Goal: Subscribe to service/newsletter

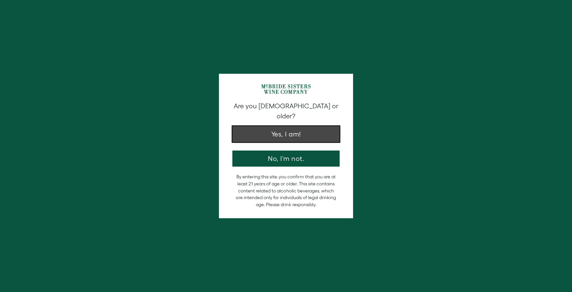
click at [271, 127] on button "Yes, I am!" at bounding box center [285, 134] width 107 height 16
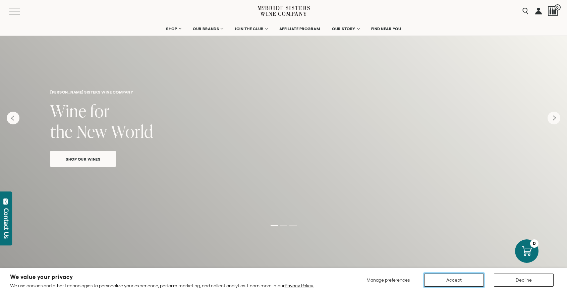
click at [464, 280] on button "Accept" at bounding box center [454, 280] width 60 height 13
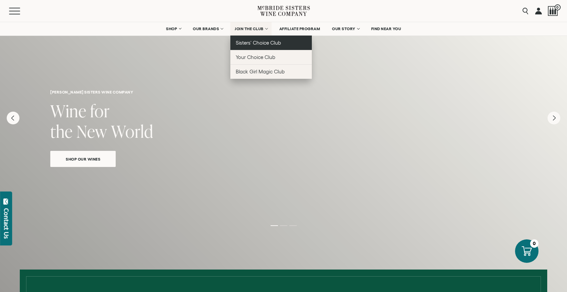
click at [249, 41] on span "Sisters' Choice Club" at bounding box center [258, 43] width 45 height 6
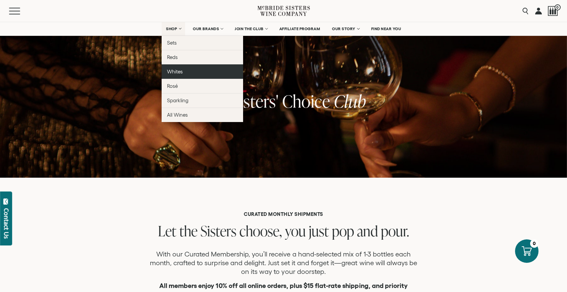
click at [171, 72] on span "Whites" at bounding box center [175, 72] width 16 height 6
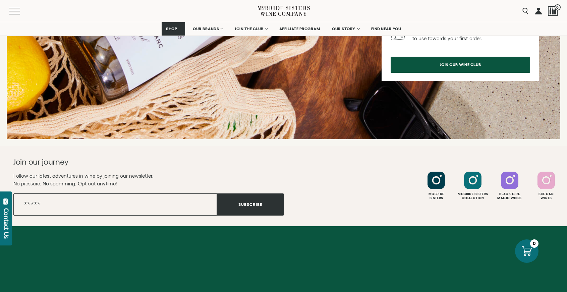
scroll to position [965, 0]
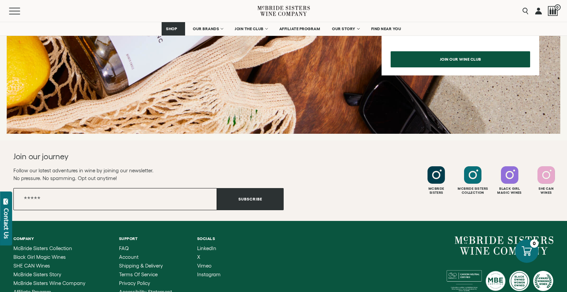
click at [67, 202] on input "Email" at bounding box center [115, 199] width 204 height 22
type input "**********"
click at [246, 197] on button "Subscribe" at bounding box center [250, 199] width 67 height 22
